Goal: Answer question/provide support: Share knowledge or assist other users

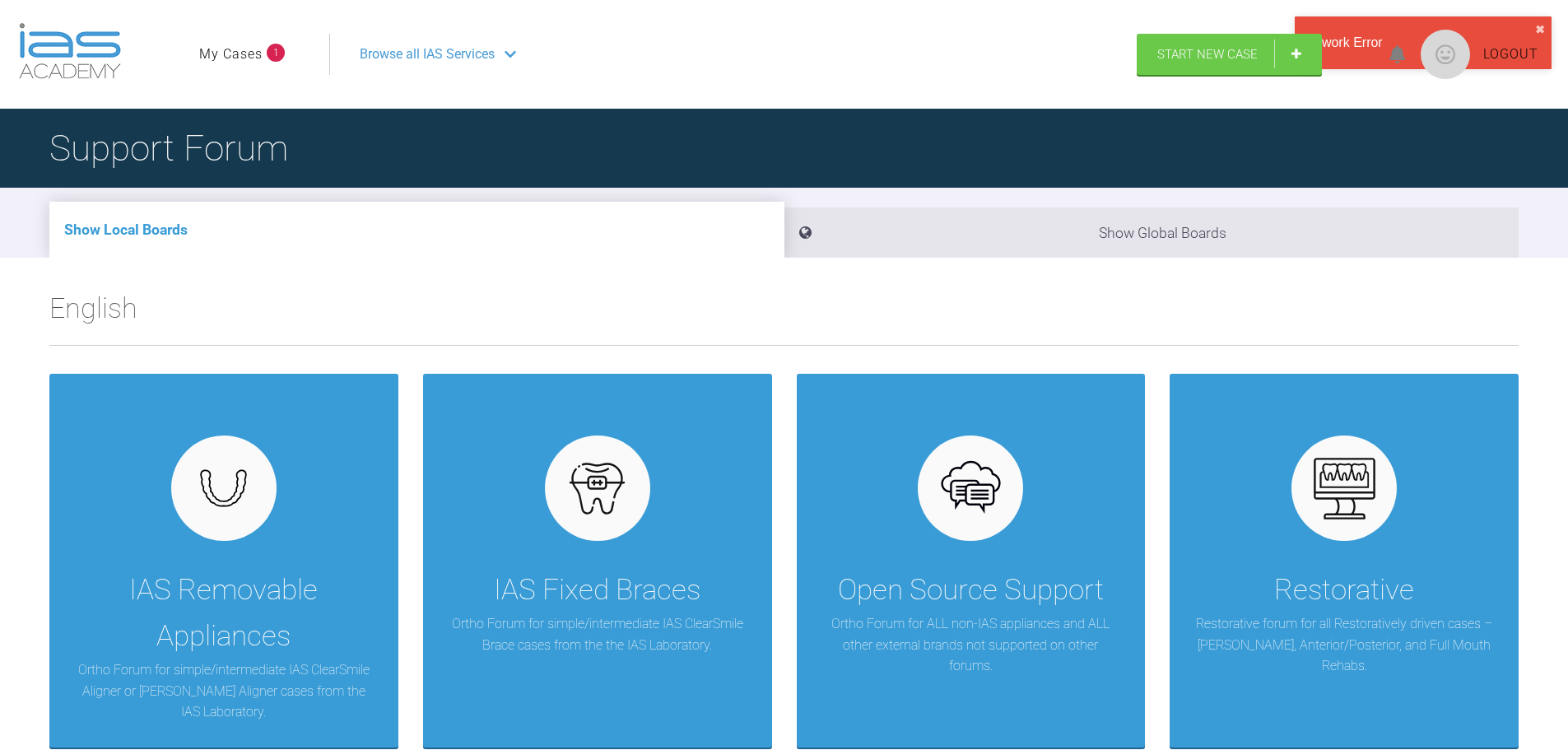
click at [255, 56] on link "My Cases" at bounding box center [231, 54] width 63 height 22
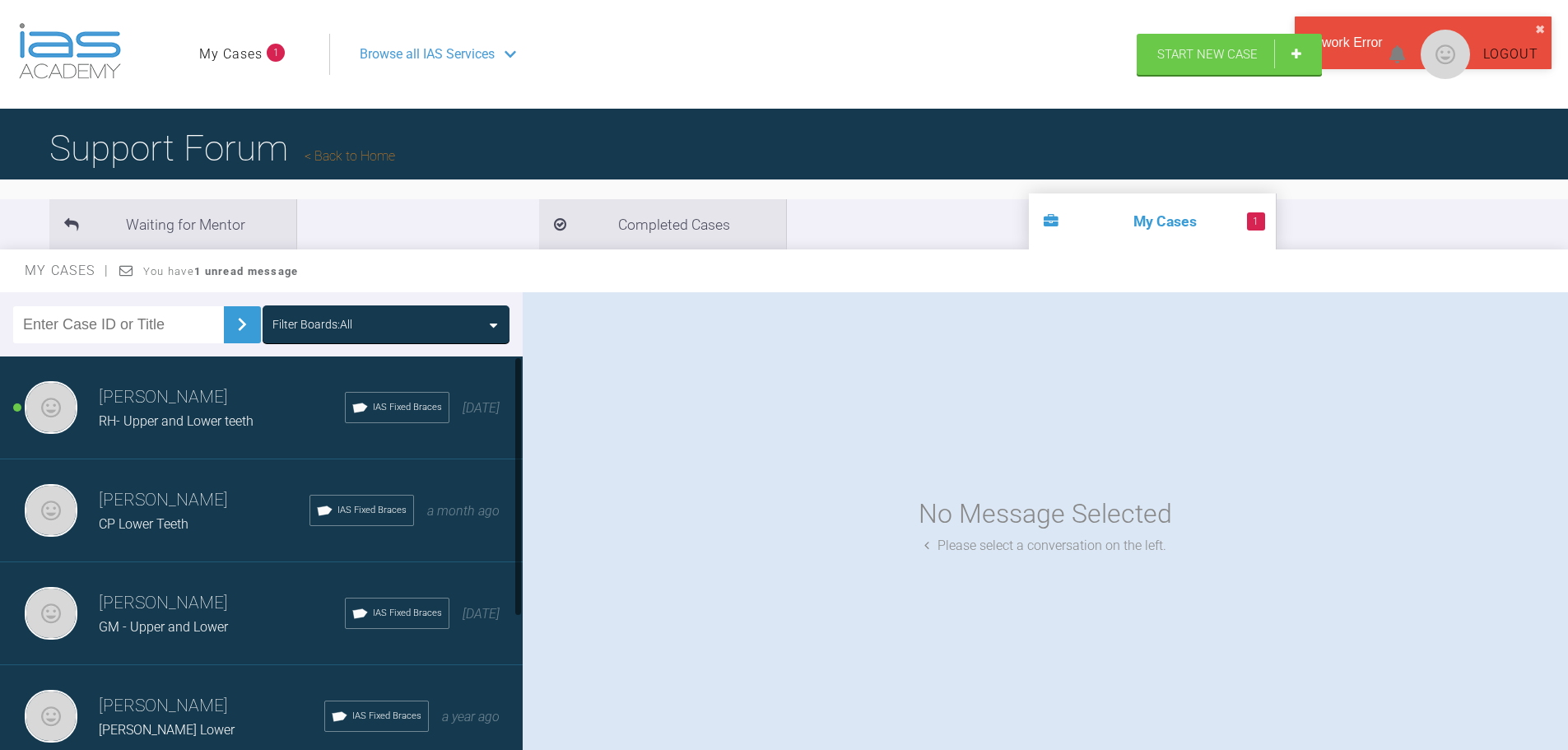
click at [153, 418] on span "RH- Upper and Lower teeth" at bounding box center [175, 420] width 154 height 15
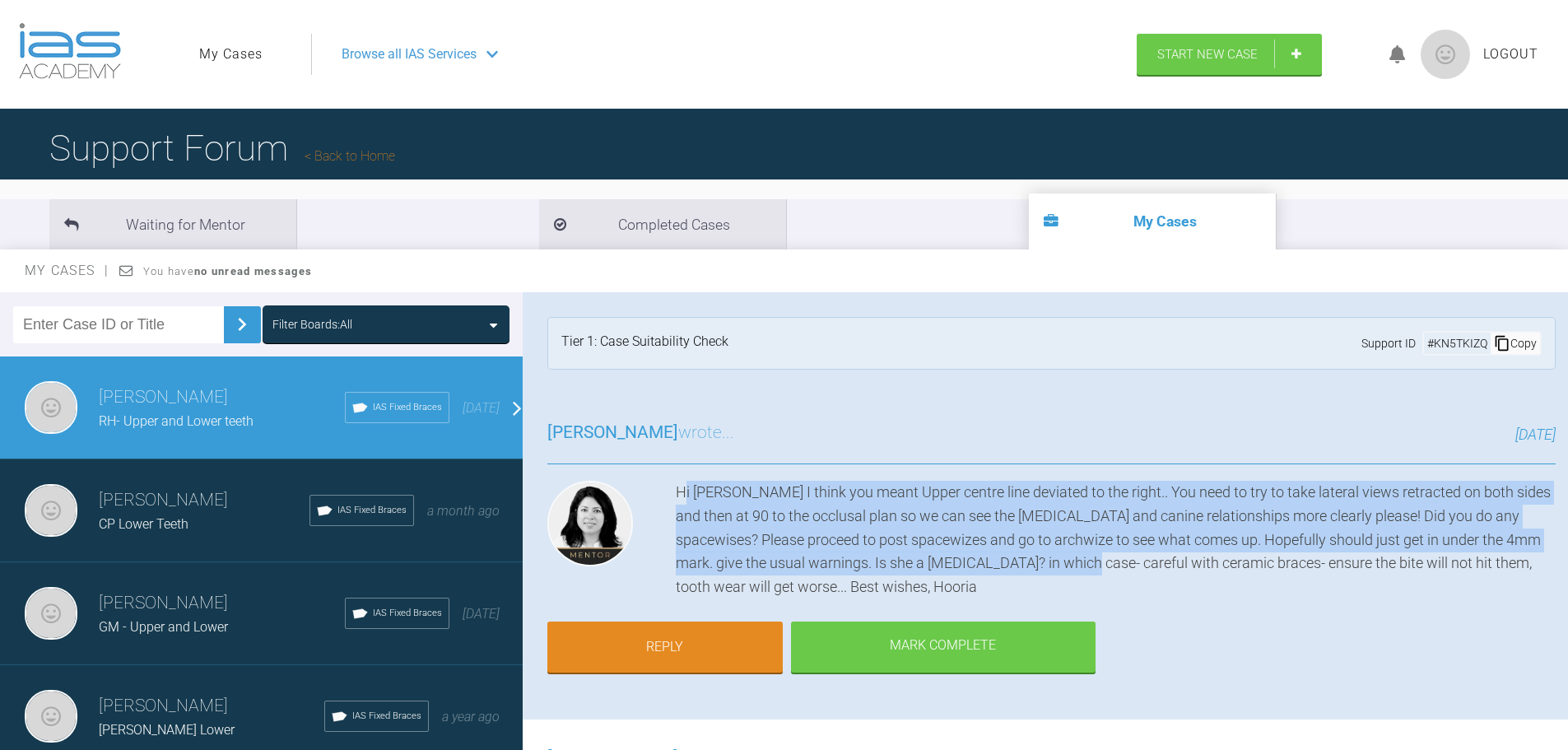
drag, startPoint x: 682, startPoint y: 500, endPoint x: 1111, endPoint y: 561, distance: 433.3
click at [1111, 561] on div "Hi Azffar I think you meant Upper centre line deviated to the right.. You need …" at bounding box center [1115, 539] width 880 height 118
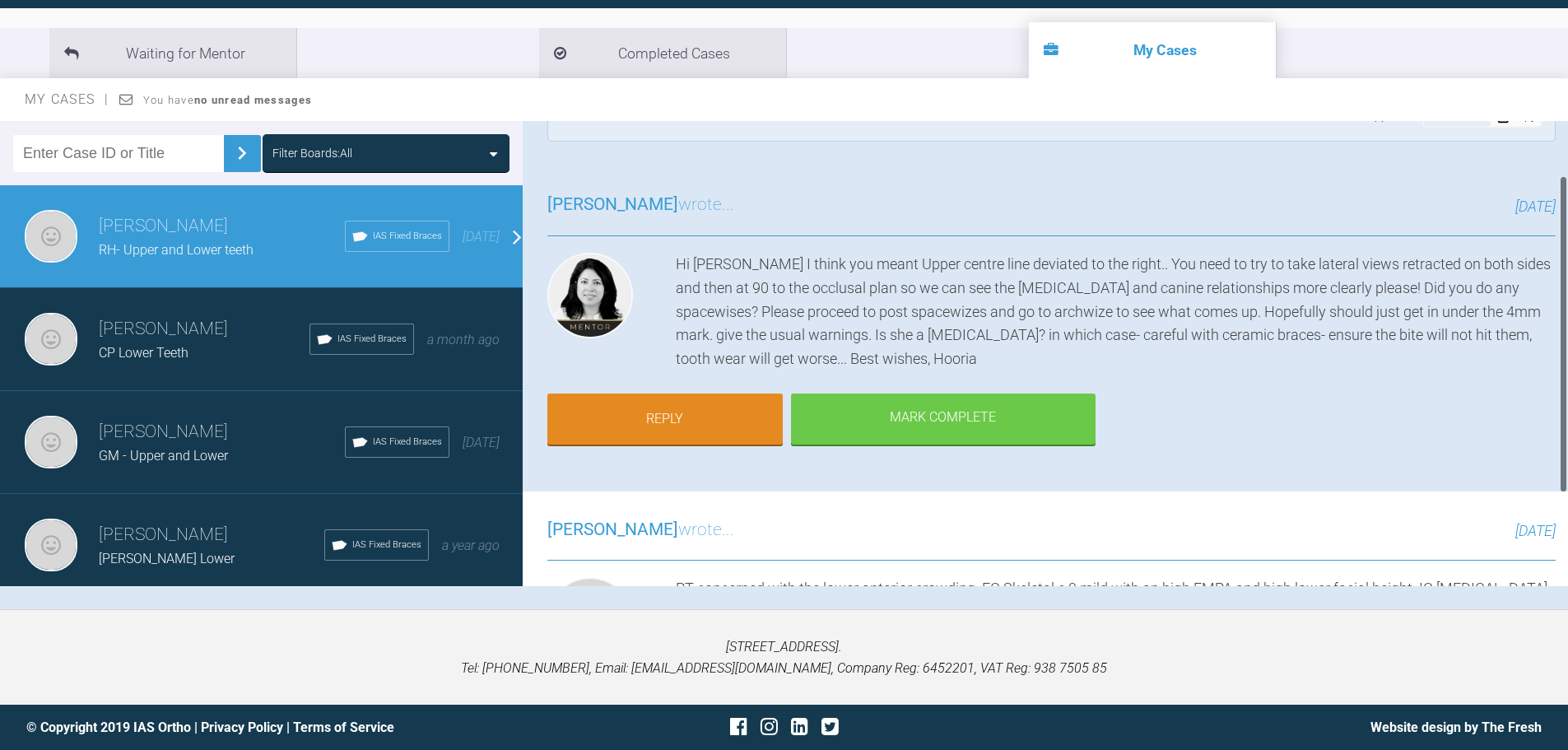
scroll to position [82, 0]
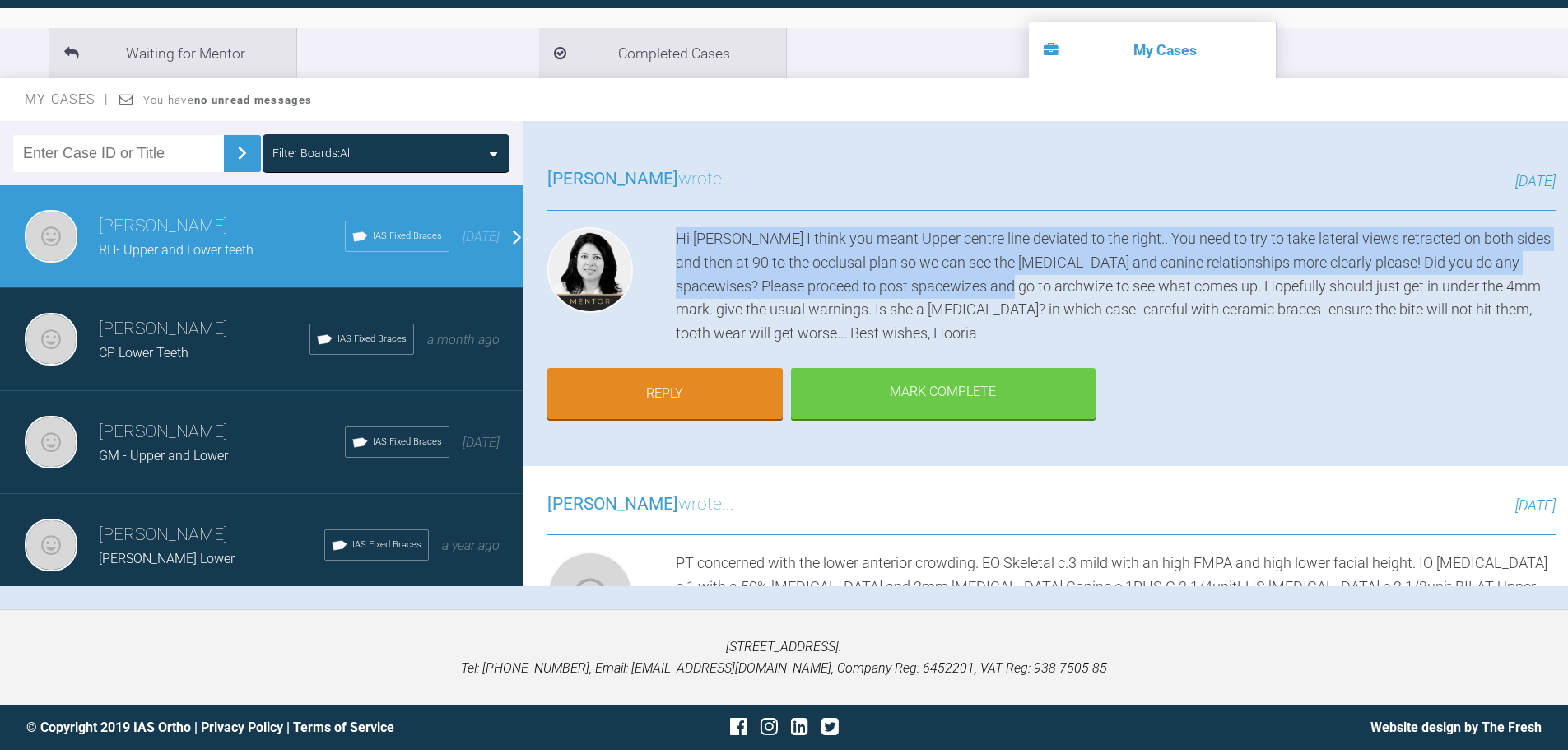
drag, startPoint x: 679, startPoint y: 239, endPoint x: 1031, endPoint y: 291, distance: 355.8
click at [1031, 291] on div "Hi Azffar I think you meant Upper centre line deviated to the right.. You need …" at bounding box center [1115, 286] width 880 height 118
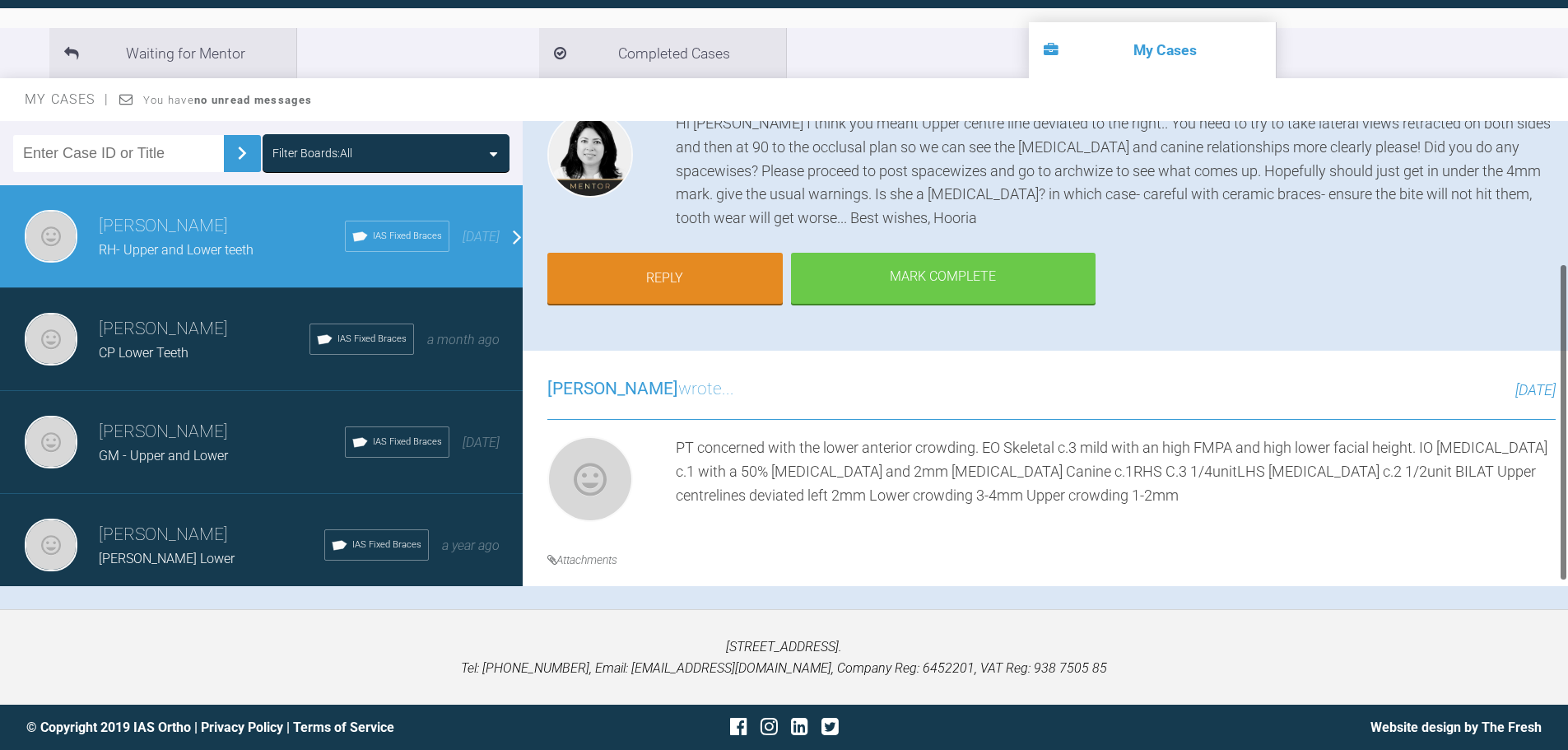
scroll to position [216, 0]
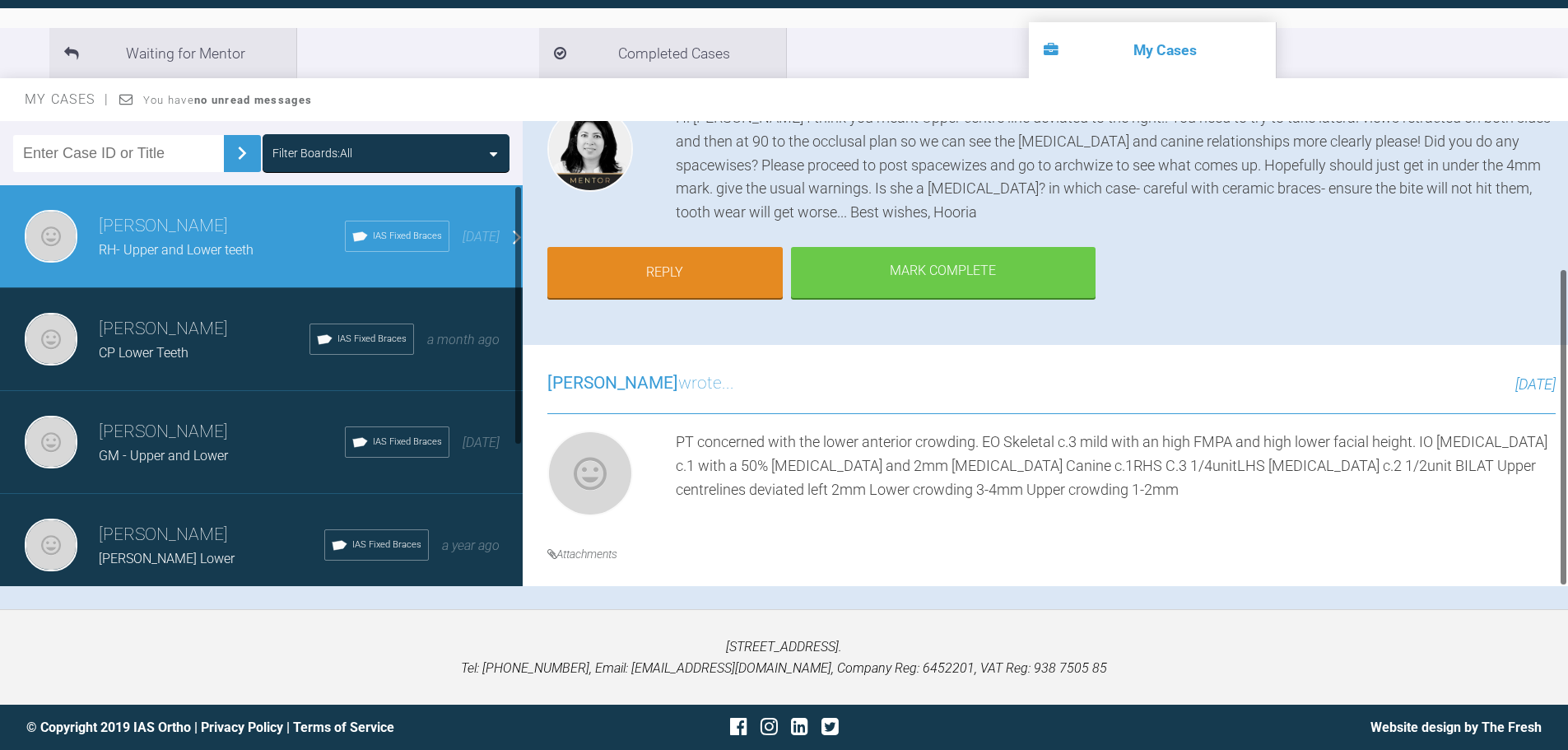
click at [596, 545] on h4 "Attachments" at bounding box center [1051, 554] width 1008 height 18
click at [551, 548] on span at bounding box center [552, 554] width 9 height 12
click at [153, 345] on span "CP Lower Teeth" at bounding box center [143, 352] width 89 height 15
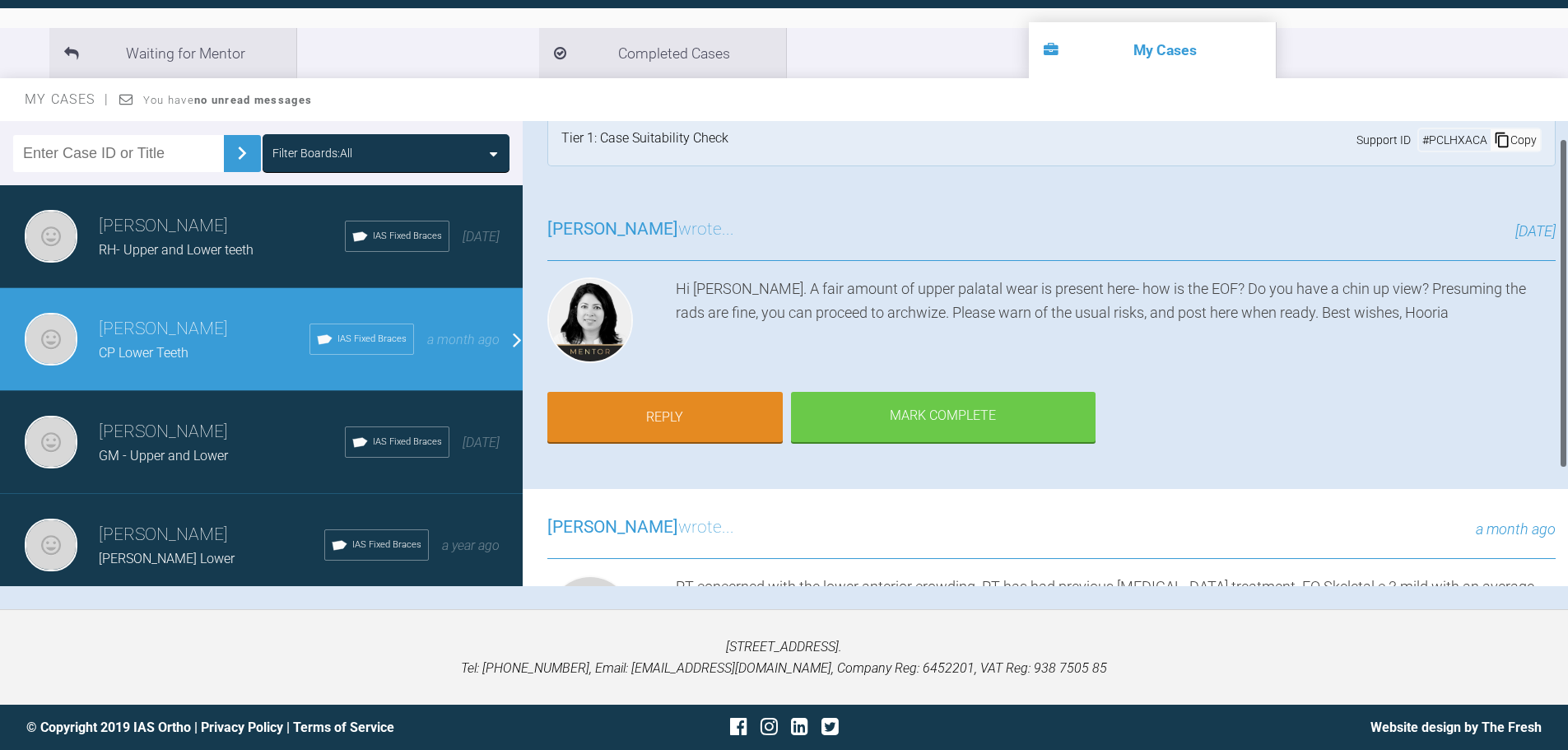
scroll to position [24, 0]
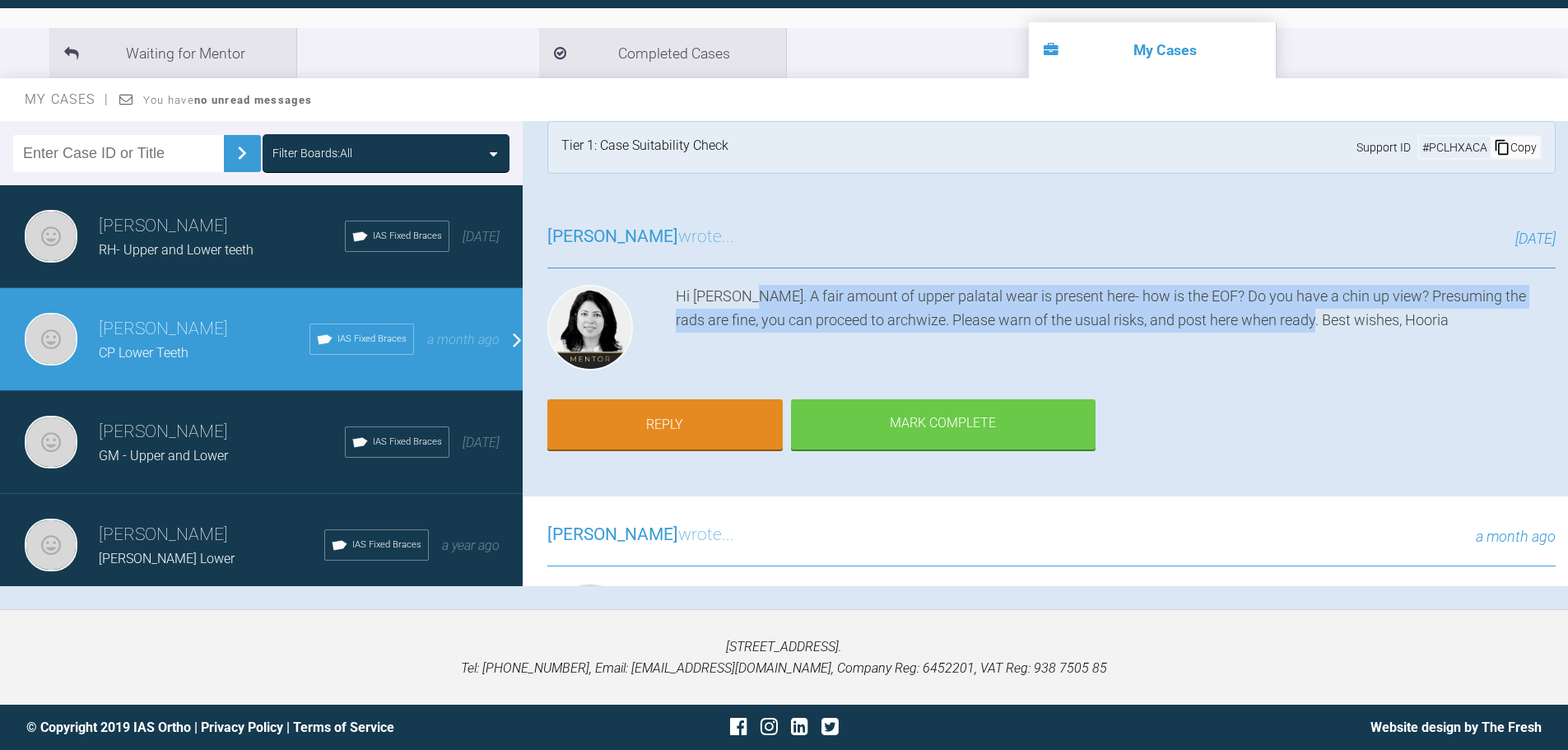
drag, startPoint x: 743, startPoint y: 295, endPoint x: 1310, endPoint y: 333, distance: 568.3
click at [1306, 331] on div "Hi Azffar. A fair amount of upper palatal wear is present here- how is the EOF?…" at bounding box center [1115, 331] width 880 height 92
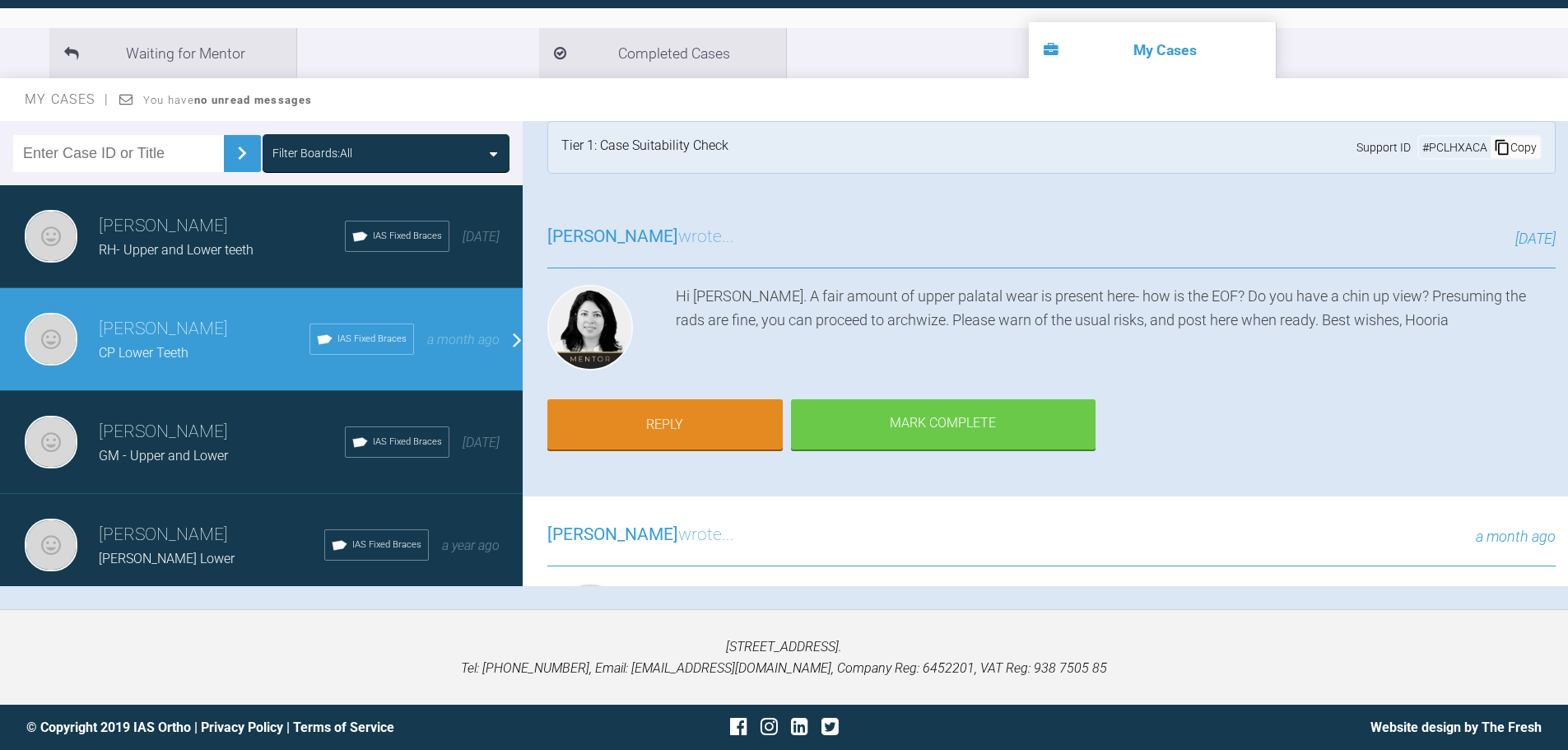
click at [1310, 333] on div "Hi Azffar. A fair amount of upper palatal wear is present here- how is the EOF?…" at bounding box center [1115, 331] width 880 height 92
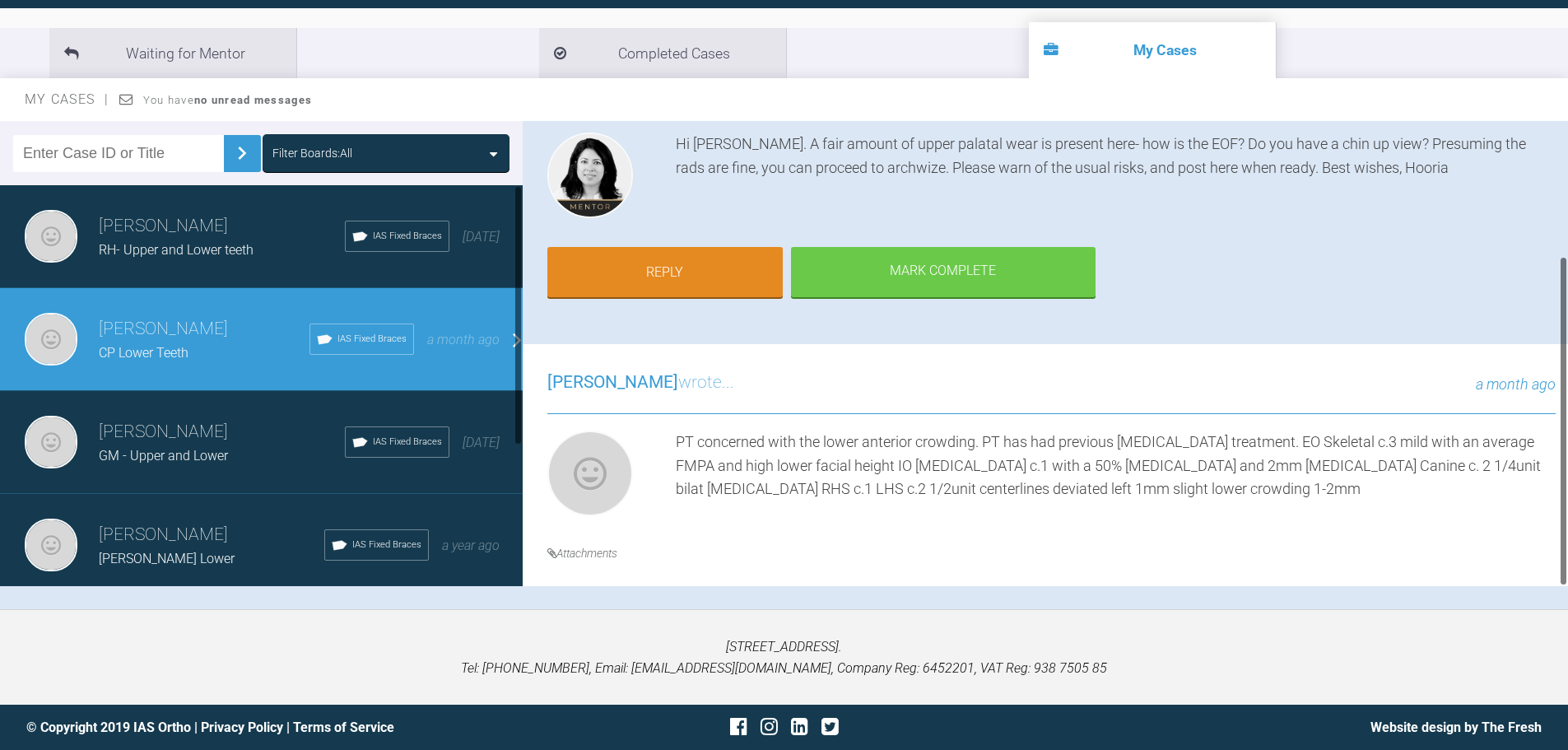
click at [215, 258] on div "RH- Upper and Lower teeth" at bounding box center [221, 250] width 246 height 22
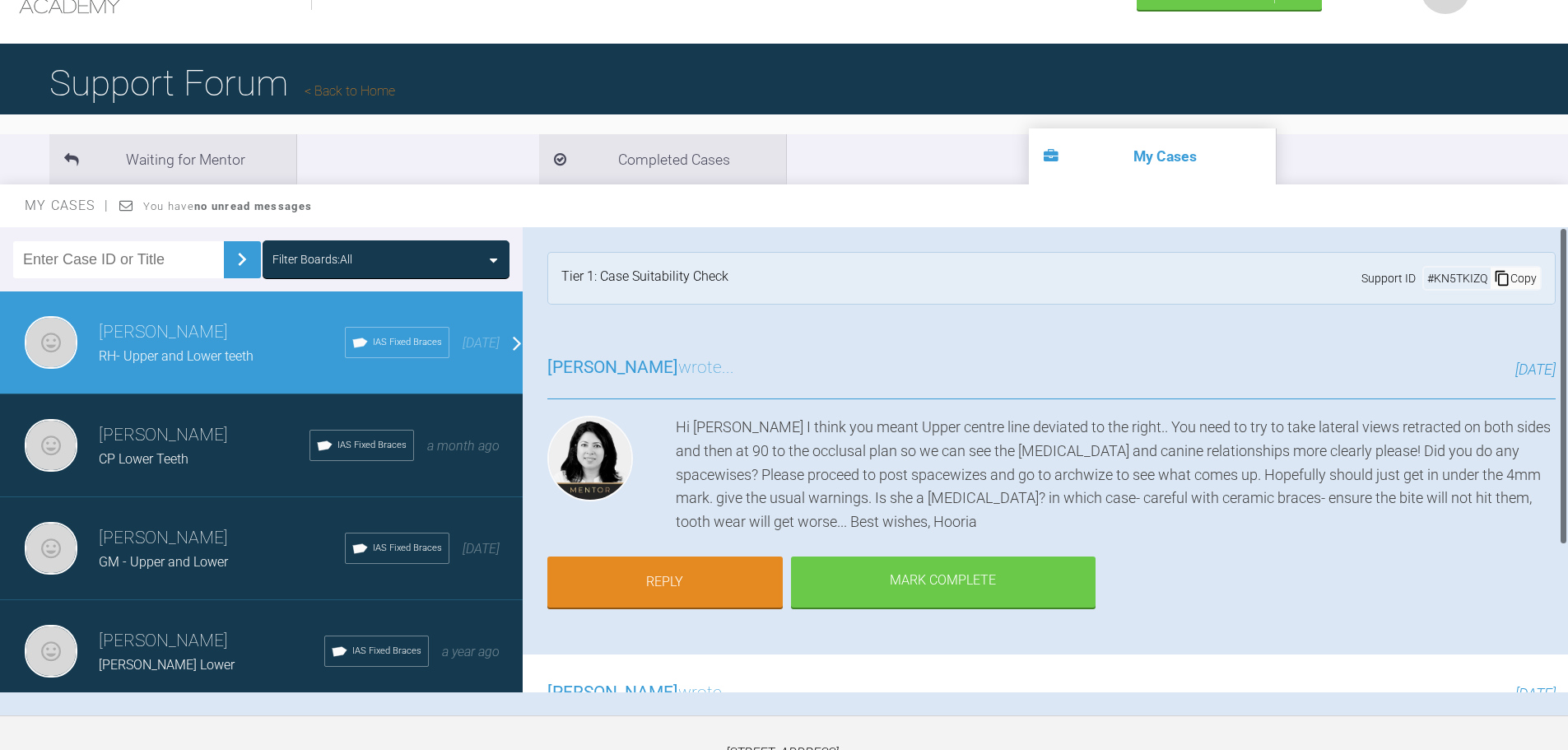
scroll to position [0, 0]
